Goal: Information Seeking & Learning: Learn about a topic

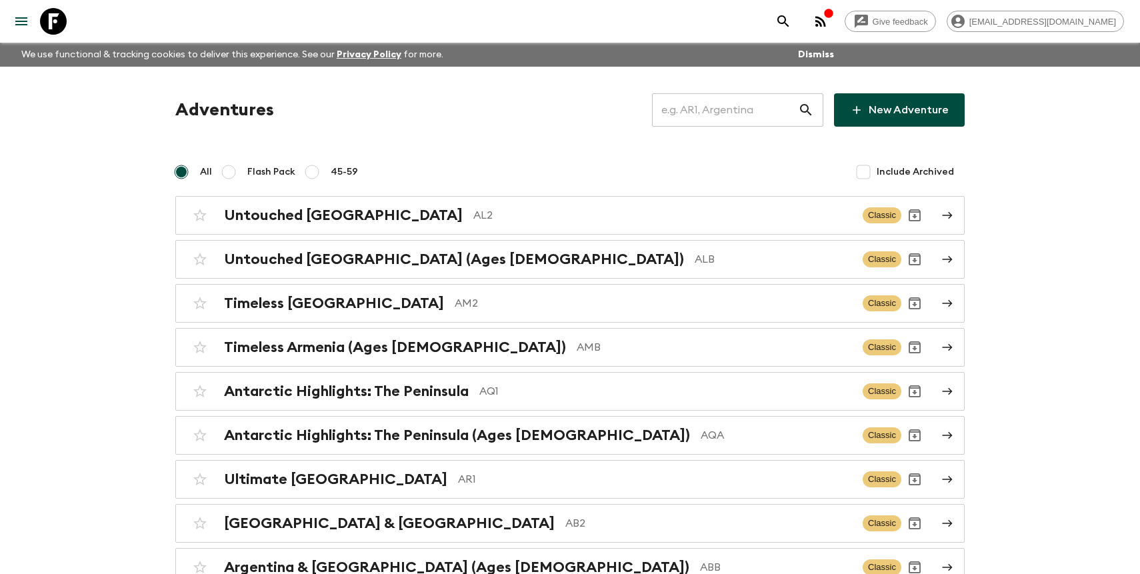
click at [771, 107] on input "text" at bounding box center [725, 109] width 146 height 37
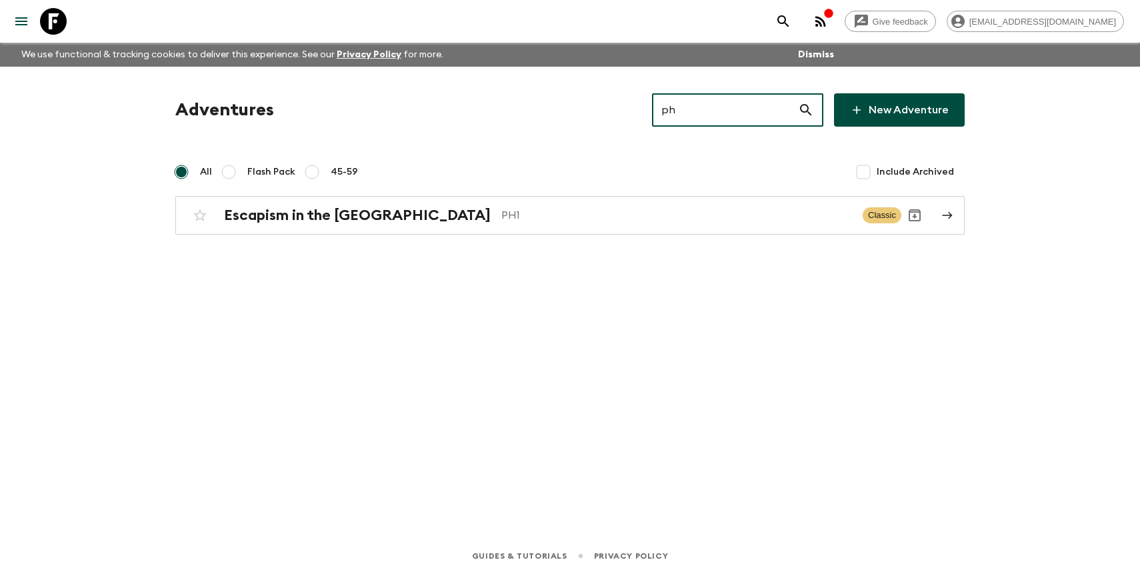
type input "ph1"
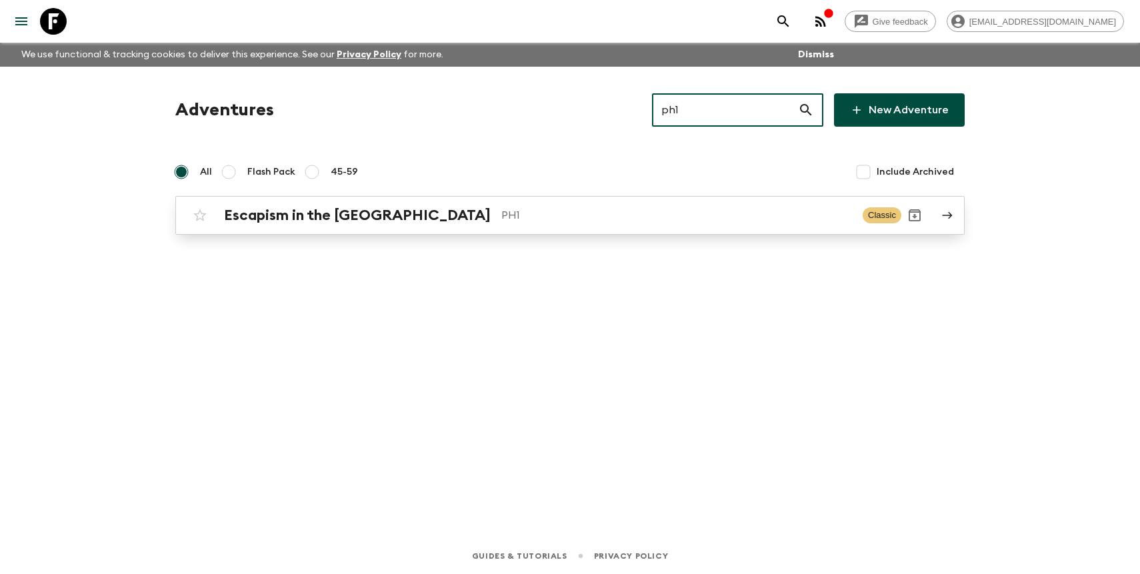
click at [568, 208] on p "PH1" at bounding box center [676, 215] width 351 height 16
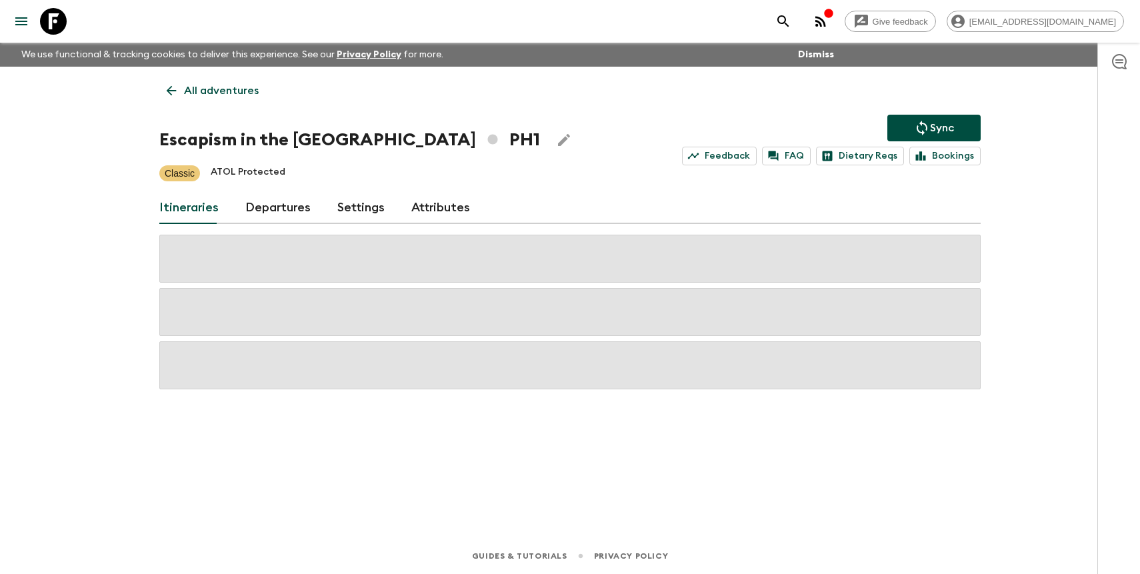
click at [249, 117] on div "Escapism in the [GEOGRAPHIC_DATA] PH1 Sync Feedback FAQ Dietary Reqs Bookings" at bounding box center [570, 140] width 822 height 51
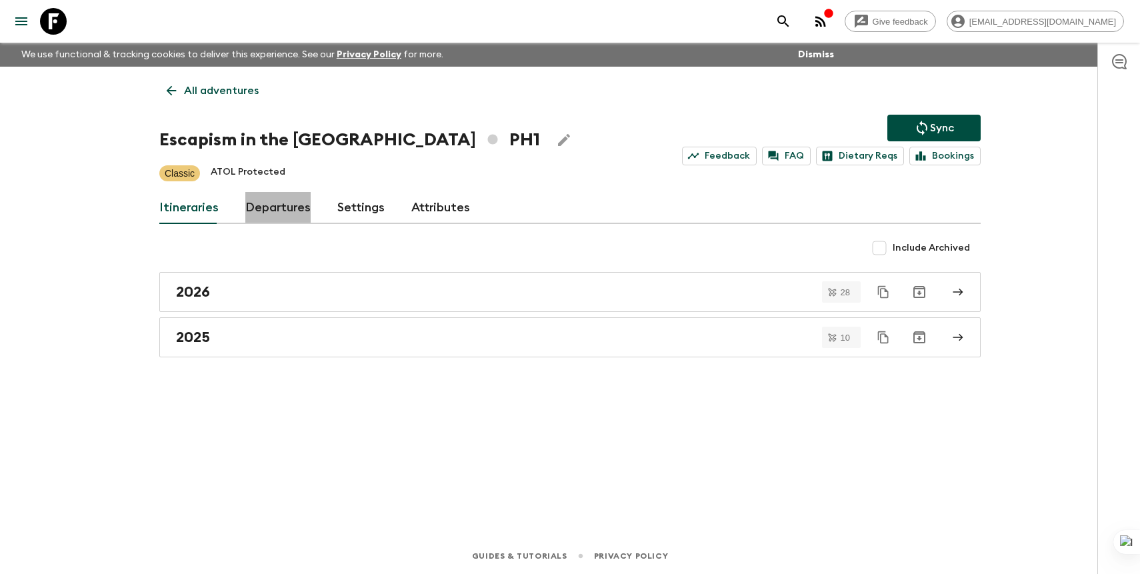
click at [282, 204] on link "Departures" at bounding box center [277, 208] width 65 height 32
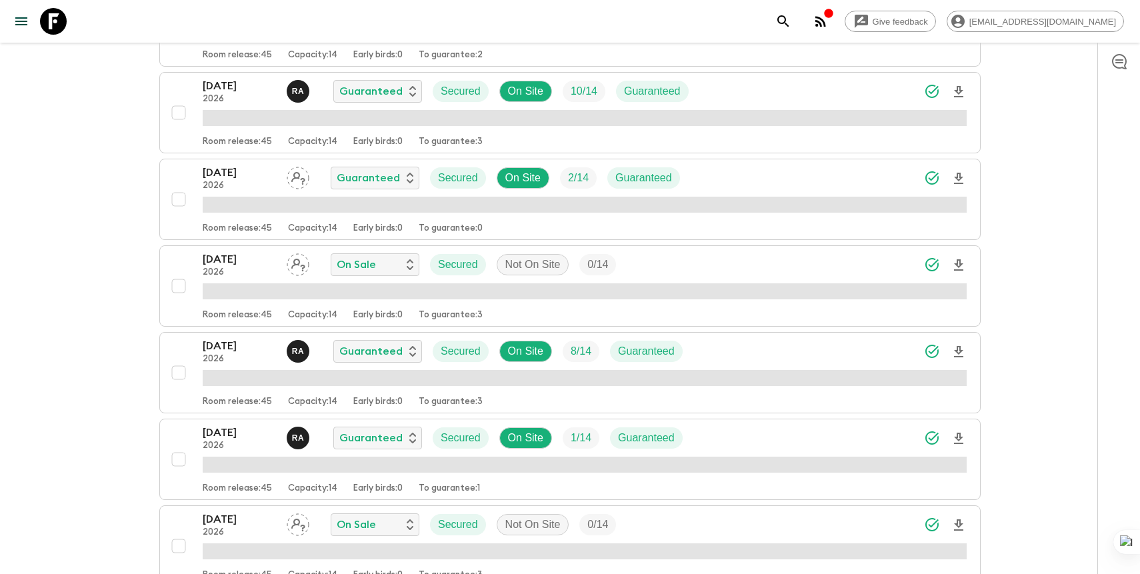
scroll to position [2256, 0]
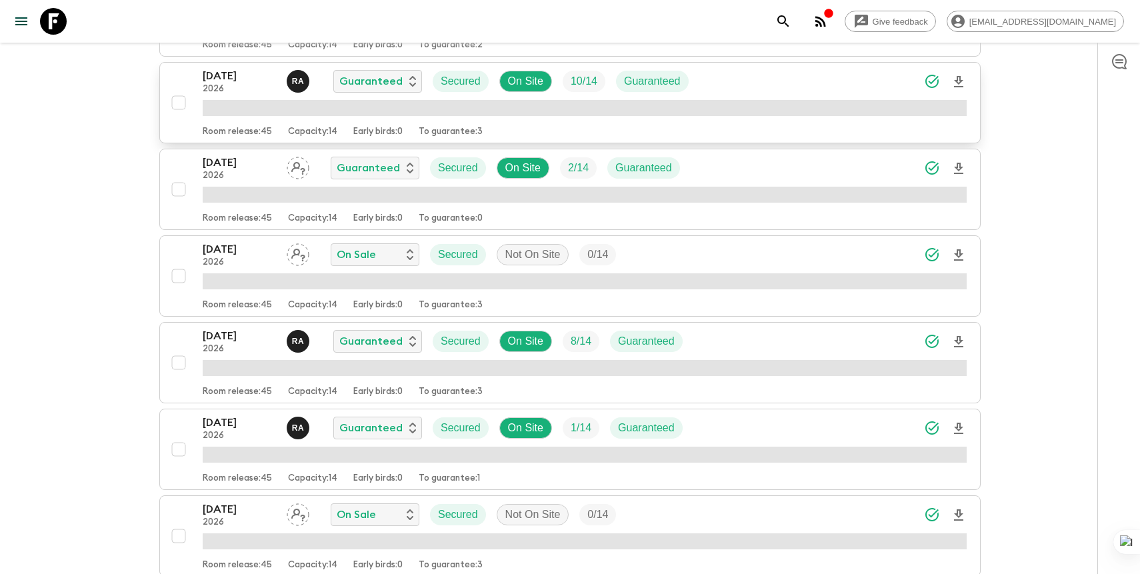
click at [254, 133] on p "Room release: 45" at bounding box center [237, 132] width 69 height 11
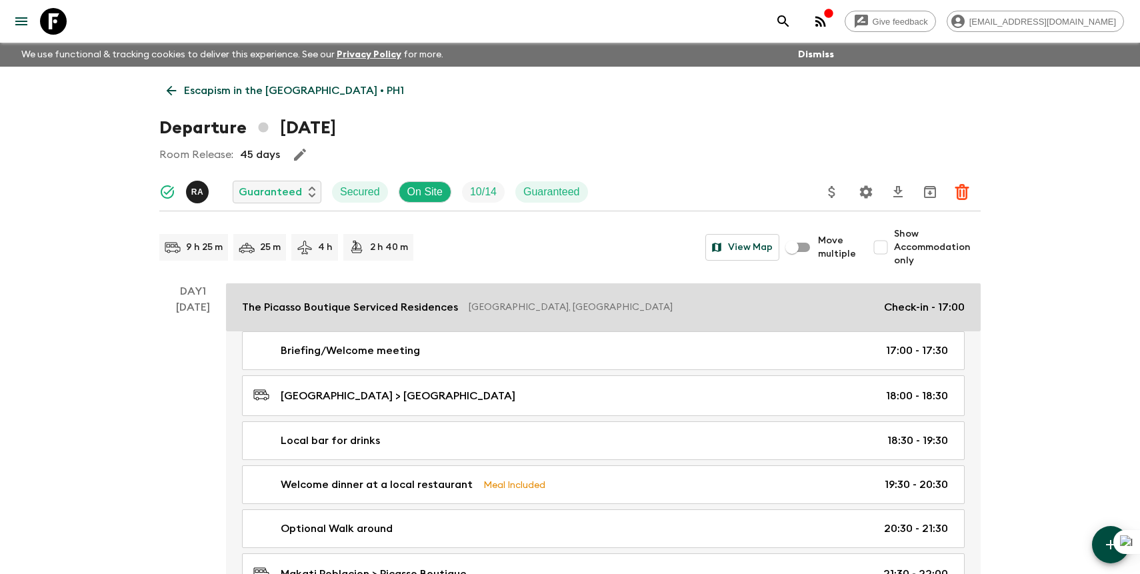
click at [457, 311] on div "The Picasso Boutique Serviced Residences [GEOGRAPHIC_DATA], [GEOGRAPHIC_DATA] C…" at bounding box center [603, 307] width 723 height 16
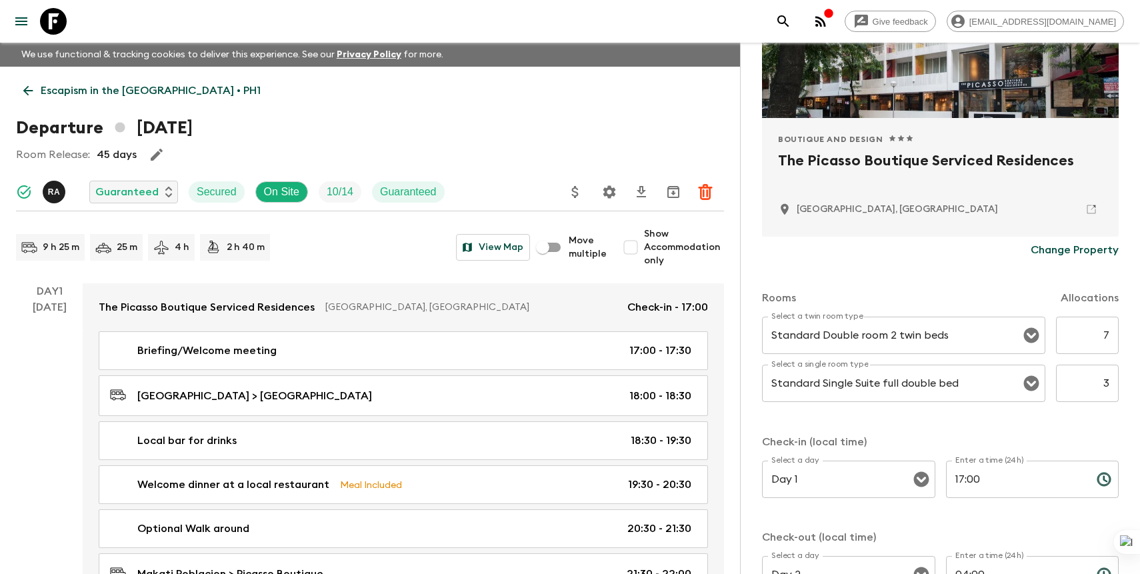
scroll to position [201, 0]
